Goal: Information Seeking & Learning: Find specific fact

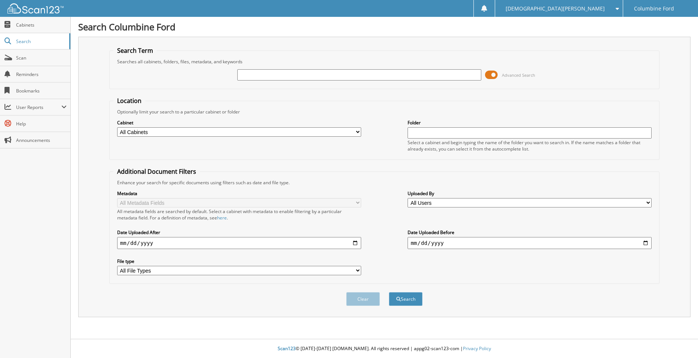
click at [245, 72] on input "text" at bounding box center [359, 74] width 244 height 11
paste input "FRANCISCO"
type input "[PERSON_NAME]"
click at [414, 303] on button "Search" at bounding box center [406, 299] width 34 height 14
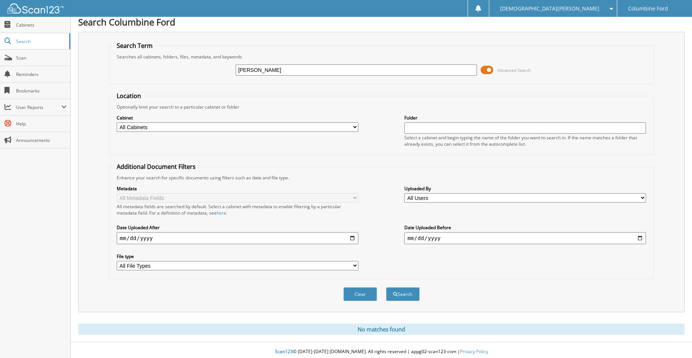
scroll to position [8, 0]
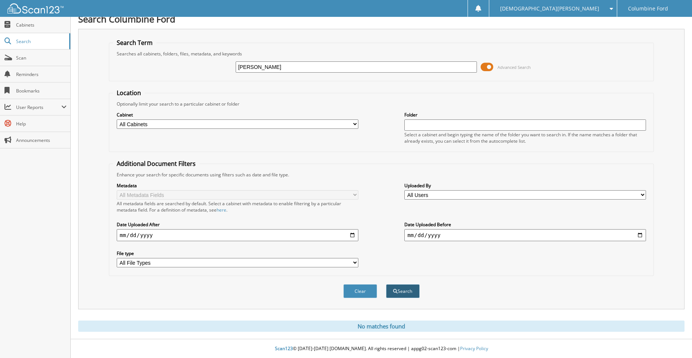
click at [397, 292] on span "submit" at bounding box center [395, 291] width 4 height 4
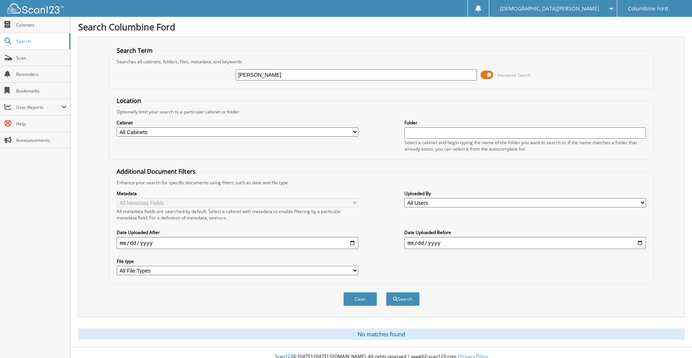
scroll to position [8, 0]
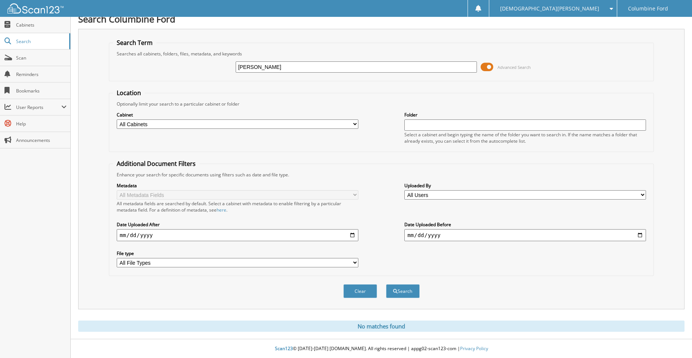
click at [271, 67] on input "FRANCISCO AGUILAR" at bounding box center [357, 66] width 242 height 11
type input "AGUILAR"
click at [397, 289] on span "submit" at bounding box center [395, 291] width 4 height 4
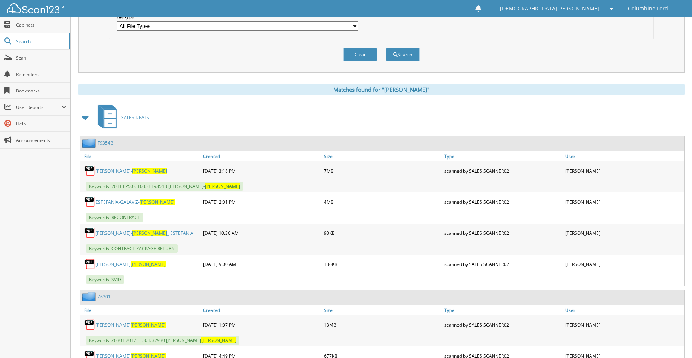
scroll to position [20, 0]
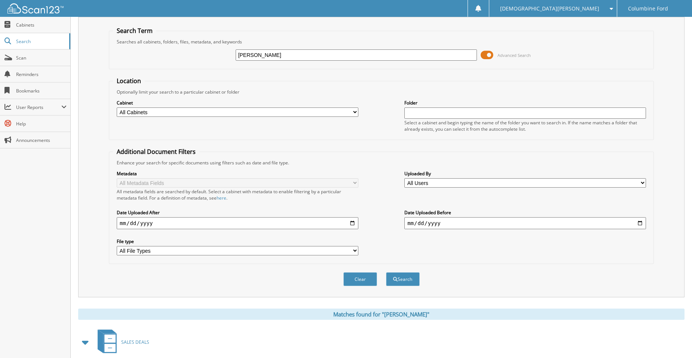
click at [260, 55] on input "[PERSON_NAME]" at bounding box center [357, 54] width 242 height 11
click at [260, 54] on input "[PERSON_NAME]" at bounding box center [357, 54] width 242 height 11
click at [240, 54] on input "[PERSON_NAME]" at bounding box center [357, 54] width 242 height 11
click at [238, 58] on input "AGUILAR" at bounding box center [357, 54] width 242 height 11
type input "[PERSON_NAME]"
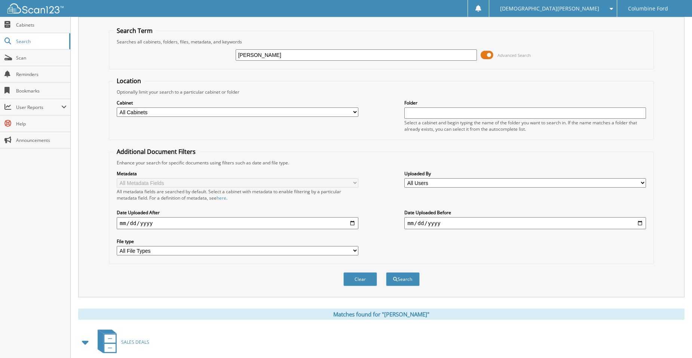
click at [386, 272] on button "Search" at bounding box center [403, 279] width 34 height 14
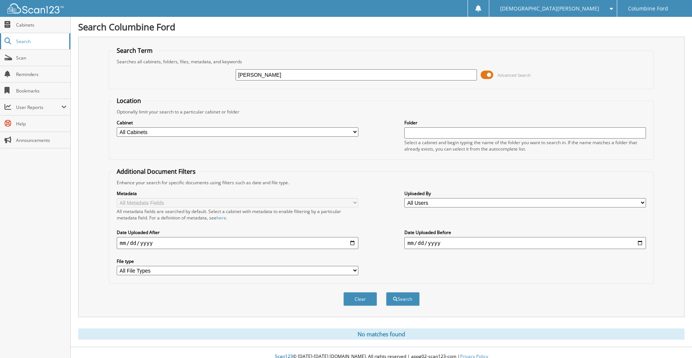
click at [21, 44] on span "Search" at bounding box center [40, 41] width 49 height 6
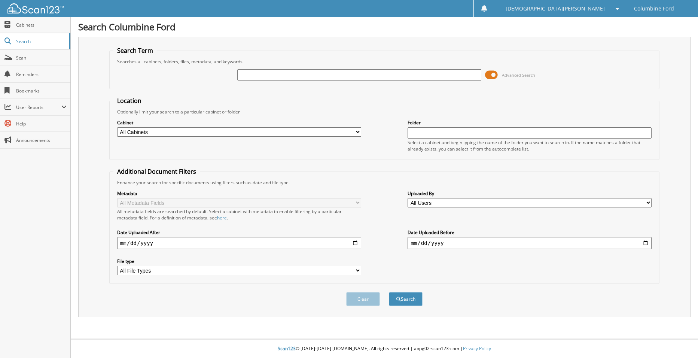
click at [252, 76] on input "text" at bounding box center [359, 74] width 244 height 11
type input "z7189"
click at [389, 292] on button "Search" at bounding box center [406, 299] width 34 height 14
